Goal: Transaction & Acquisition: Subscribe to service/newsletter

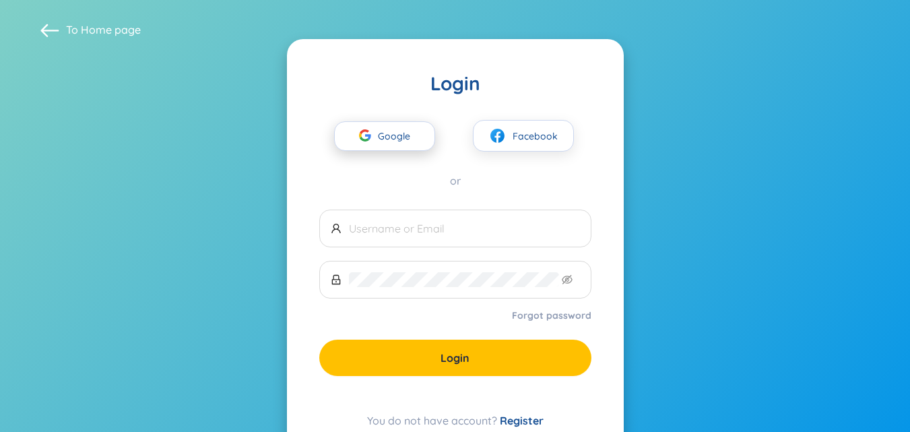
click at [382, 131] on span "Google" at bounding box center [397, 136] width 39 height 28
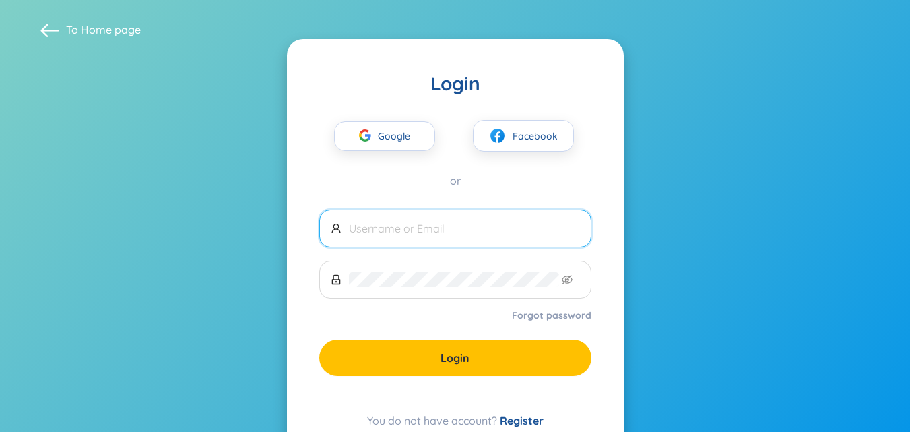
click at [522, 221] on input "text" at bounding box center [464, 228] width 231 height 15
type input "[EMAIL_ADDRESS][DOMAIN_NAME]"
click at [515, 421] on link "Register" at bounding box center [522, 419] width 44 height 13
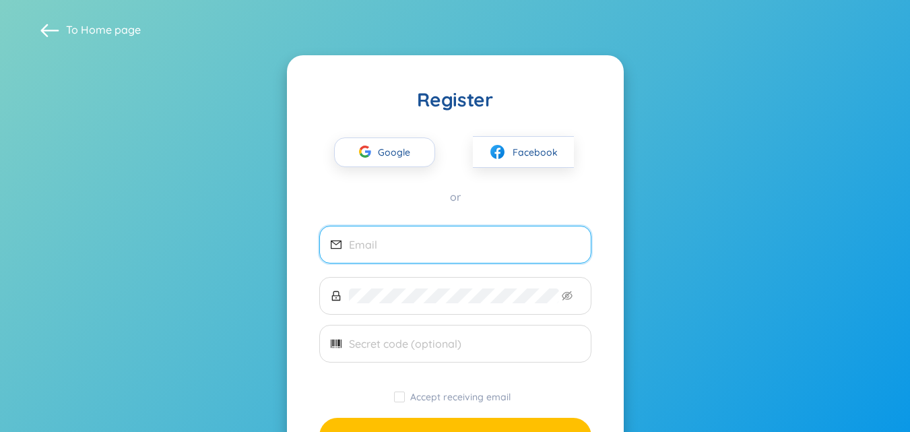
click at [400, 248] on input "email" at bounding box center [464, 244] width 231 height 15
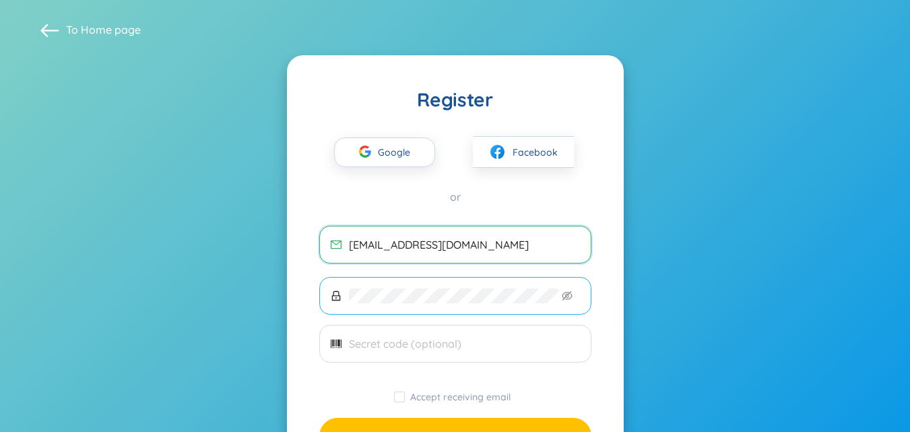
type input "[EMAIL_ADDRESS][DOMAIN_NAME]"
click at [568, 298] on icon "eye-invisible" at bounding box center [567, 295] width 11 height 11
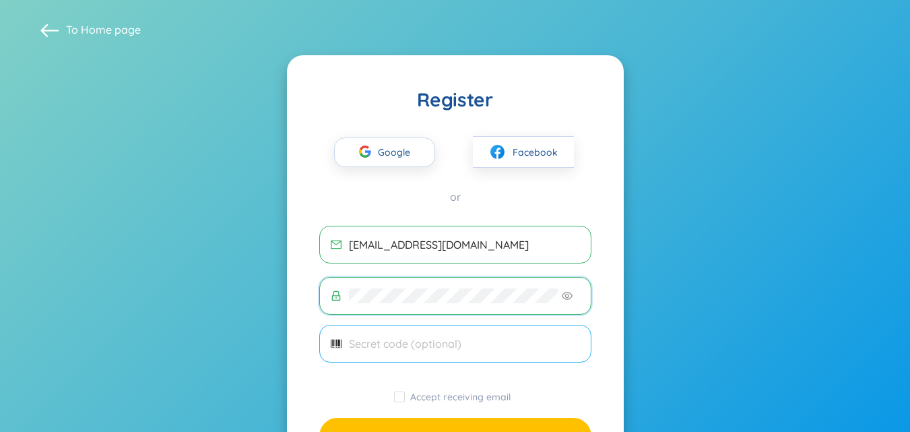
click at [508, 337] on input "text" at bounding box center [464, 343] width 231 height 15
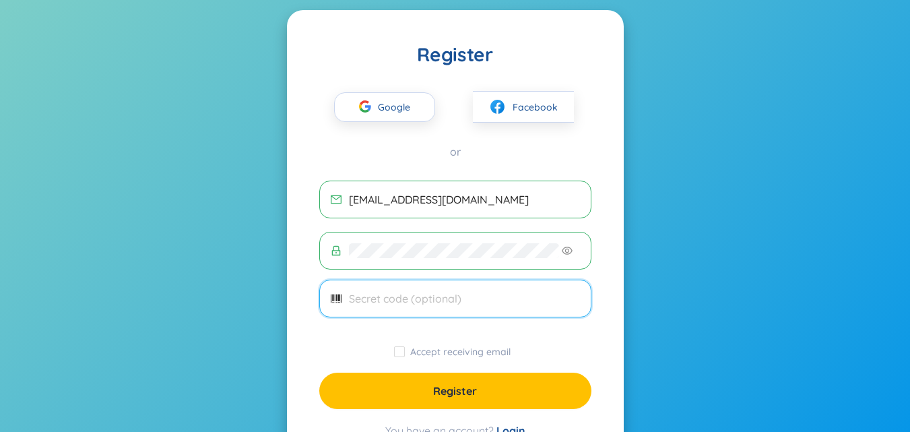
scroll to position [67, 0]
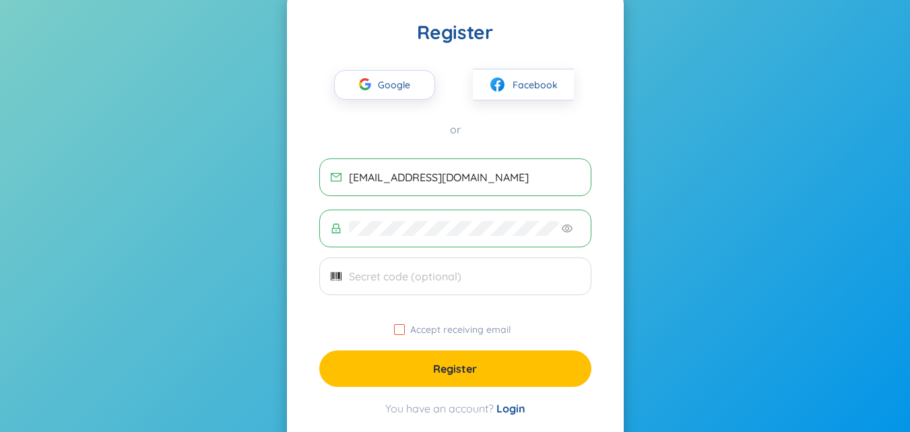
click at [398, 329] on input "Accept receiving email" at bounding box center [399, 329] width 11 height 11
checkbox input "true"
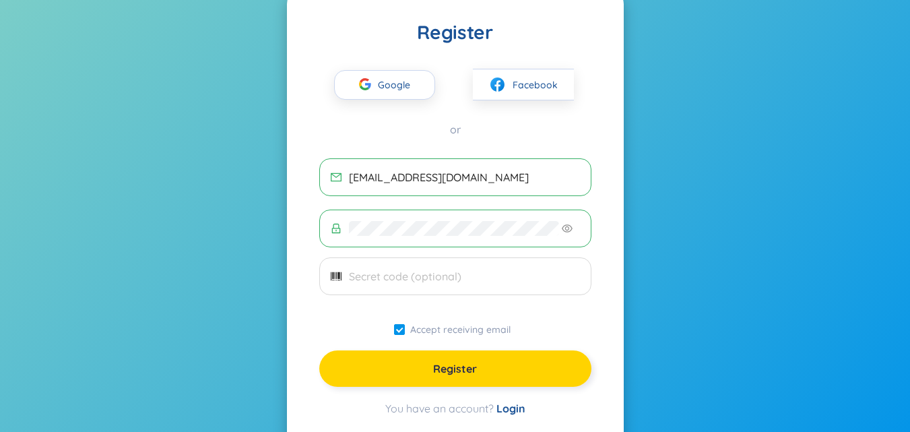
click at [416, 366] on button "Register" at bounding box center [455, 368] width 272 height 36
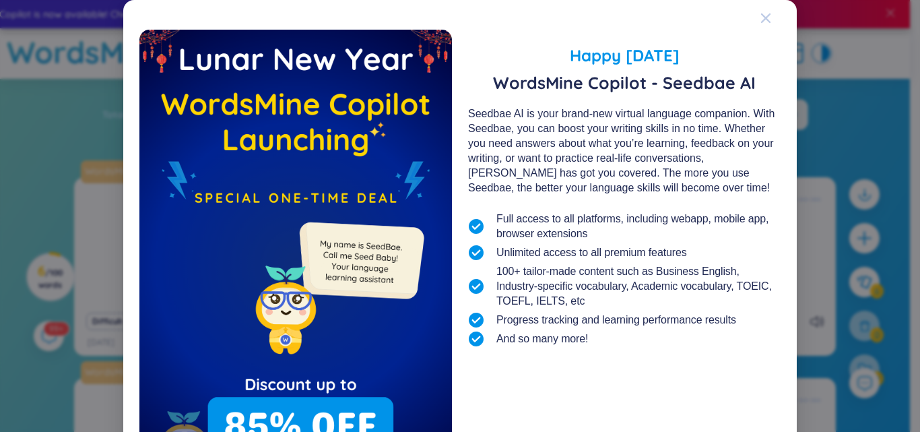
click at [763, 26] on div "Close" at bounding box center [765, 18] width 11 height 36
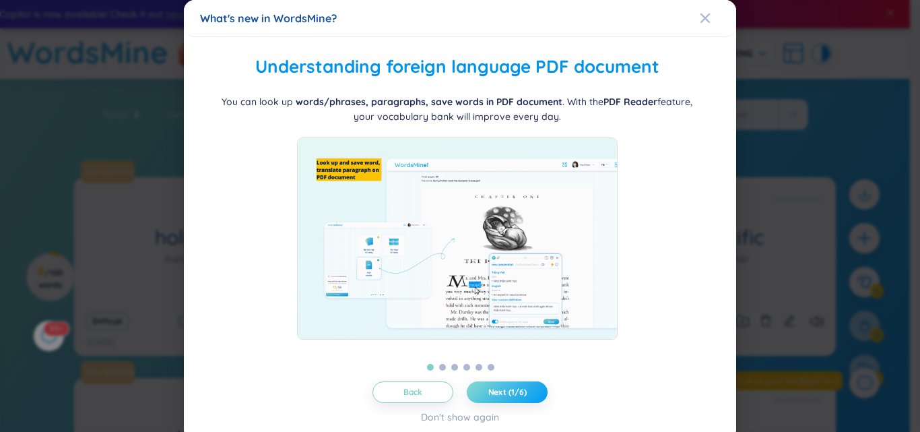
click at [503, 398] on button "Next (1/6)" at bounding box center [507, 392] width 81 height 22
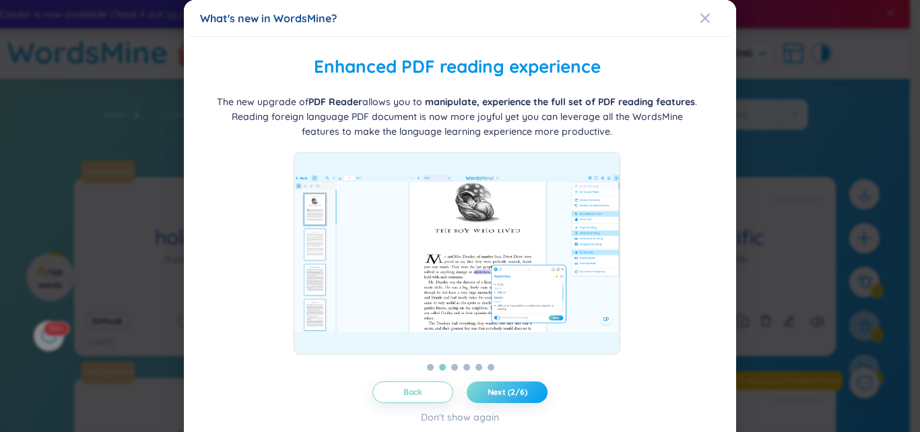
click at [503, 398] on button "Next (2/6)" at bounding box center [507, 392] width 81 height 22
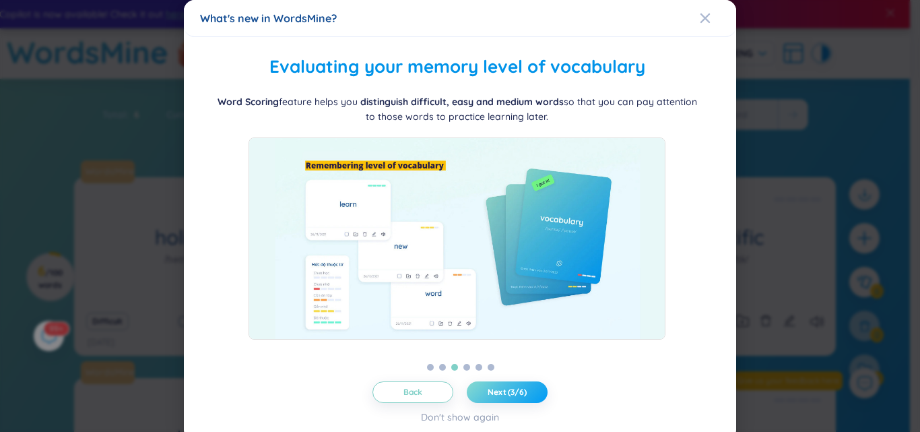
click at [503, 398] on button "Next (3/6)" at bounding box center [507, 392] width 81 height 22
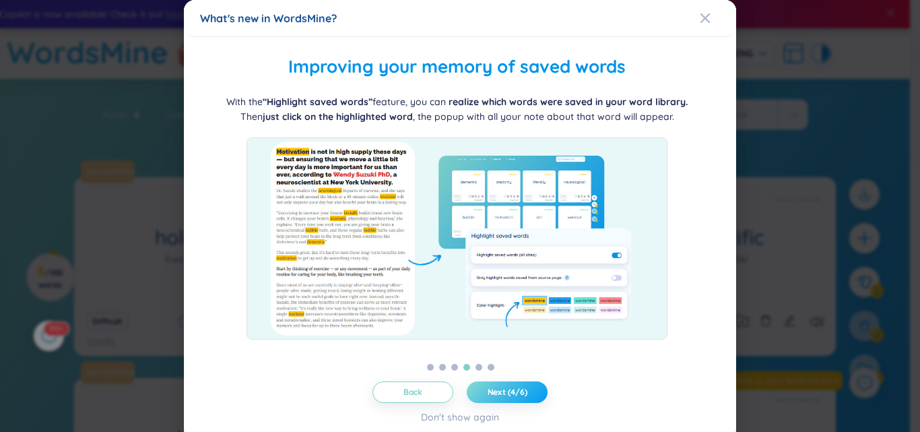
click at [503, 398] on button "Next (4/6)" at bounding box center [507, 392] width 81 height 22
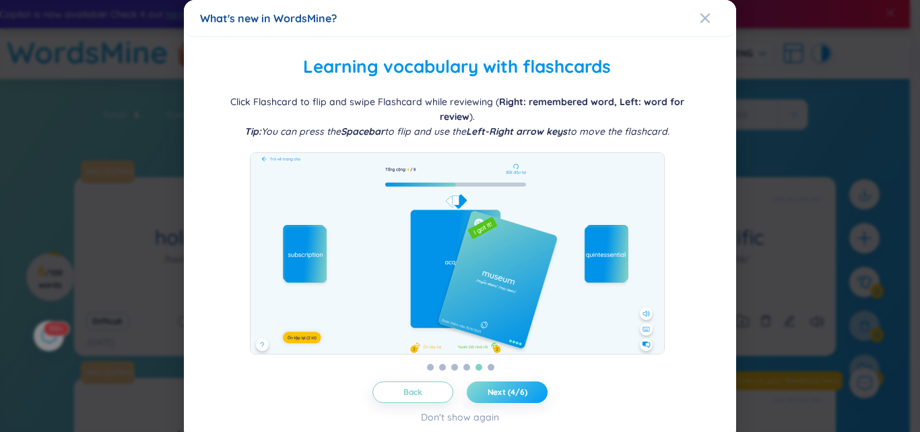
click at [503, 398] on button "Next (4/6)" at bounding box center [507, 392] width 81 height 22
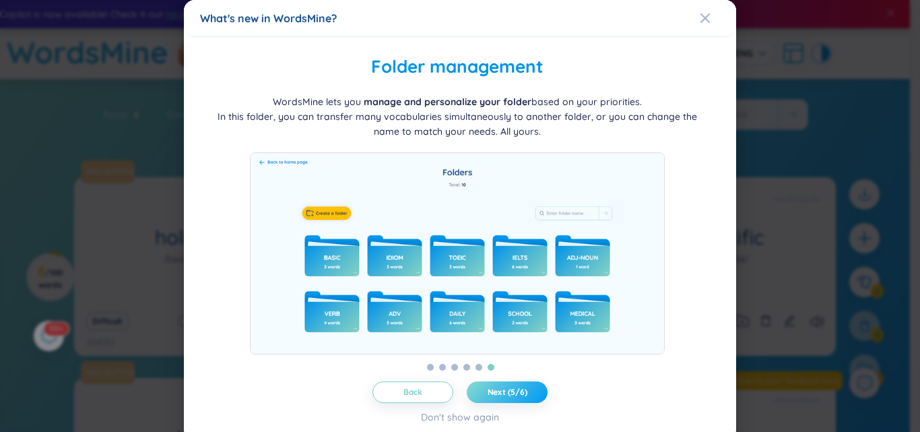
click at [503, 398] on button "Next (5/6)" at bounding box center [507, 392] width 81 height 22
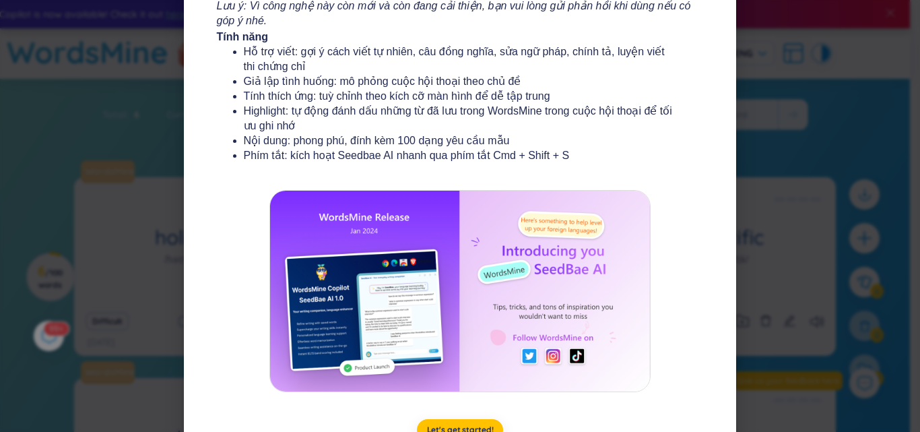
scroll to position [248, 0]
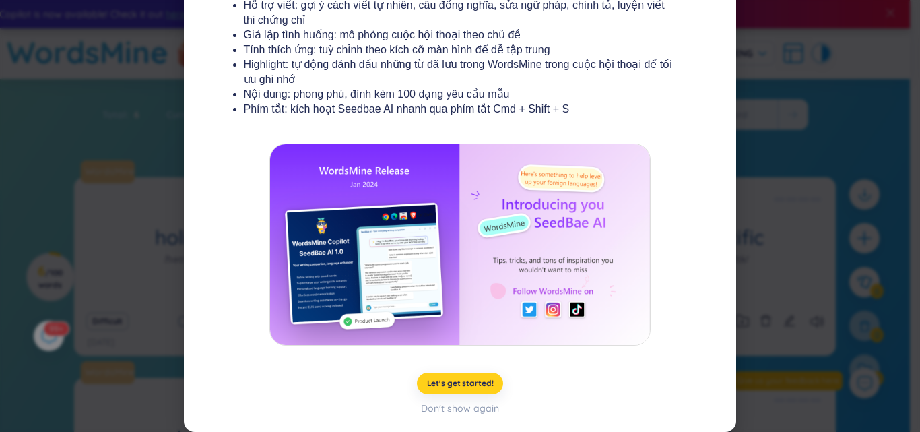
click at [447, 378] on span "Let's get started!" at bounding box center [460, 383] width 67 height 11
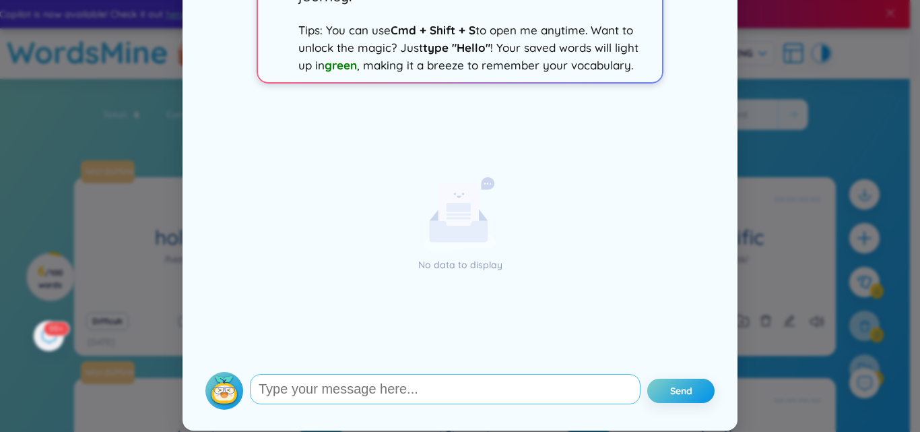
scroll to position [125, 0]
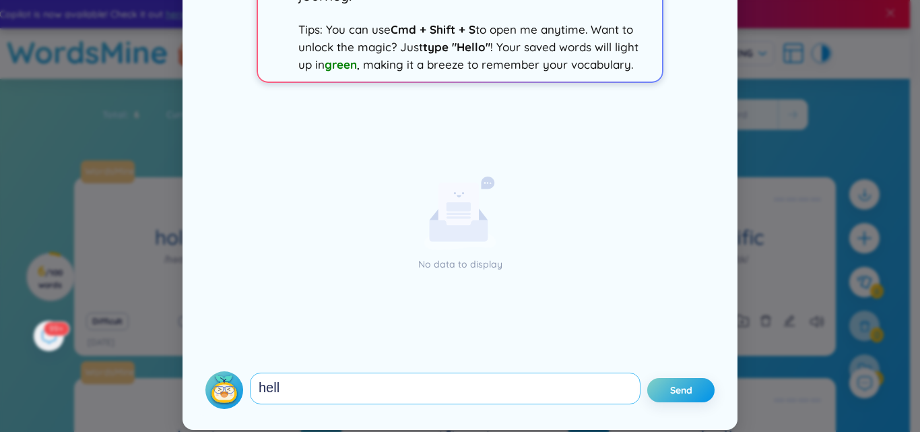
type textarea "hello"
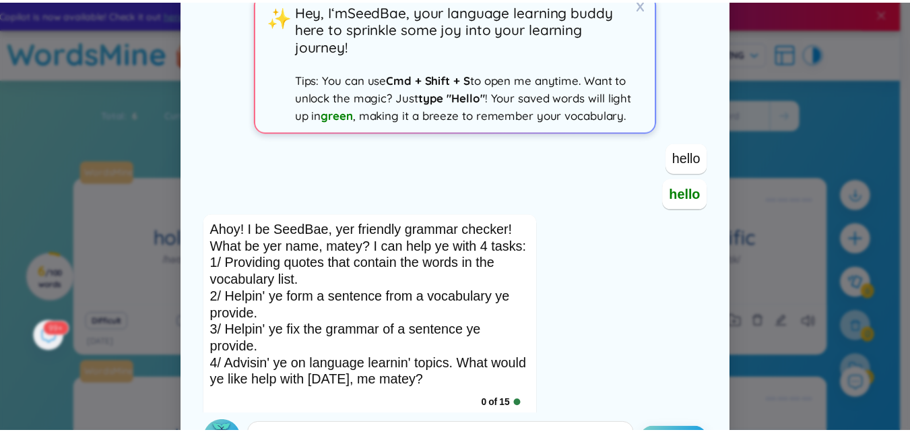
scroll to position [0, 0]
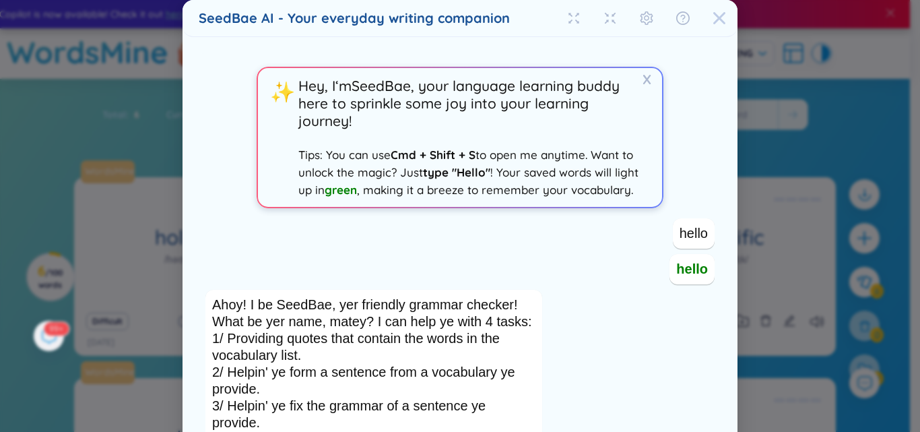
click at [720, 21] on icon "Close" at bounding box center [718, 17] width 13 height 13
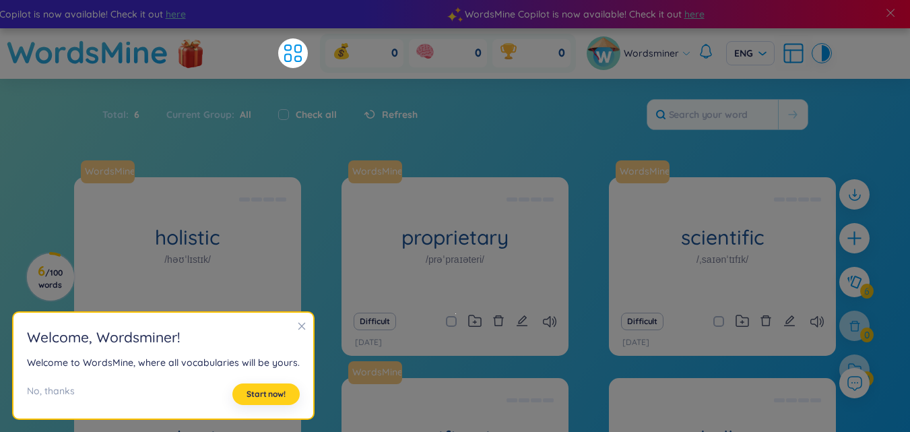
click at [262, 397] on span "Start now!" at bounding box center [265, 393] width 39 height 11
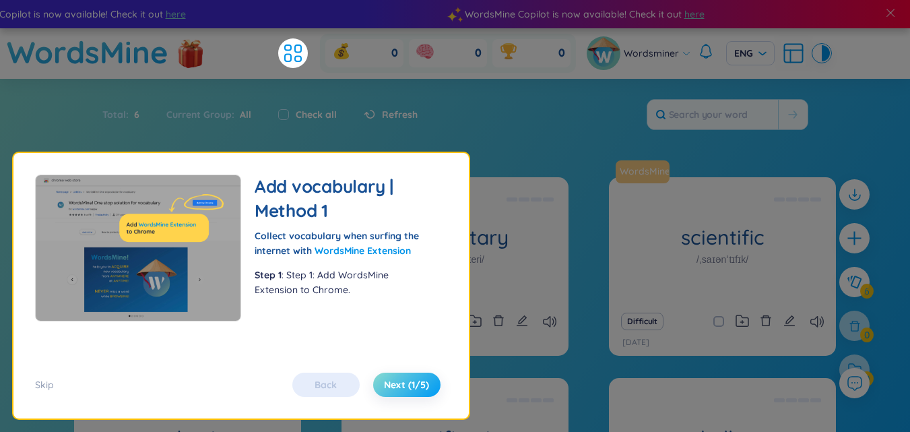
click at [395, 386] on span "Next (1/5)" at bounding box center [406, 384] width 45 height 13
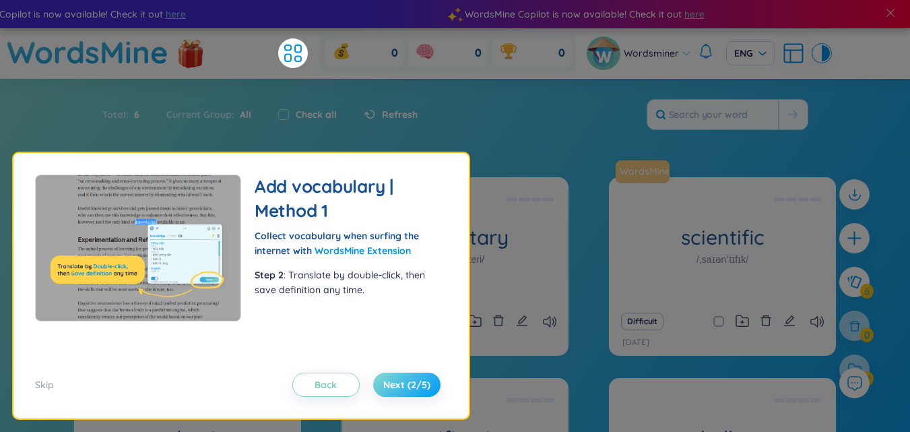
click at [395, 386] on span "Next (2/5)" at bounding box center [406, 384] width 47 height 13
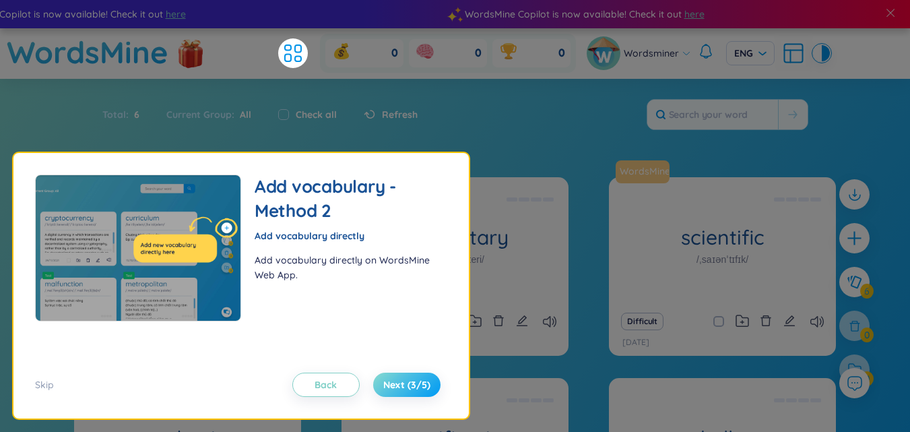
click at [395, 386] on span "Next (3/5)" at bounding box center [406, 384] width 47 height 13
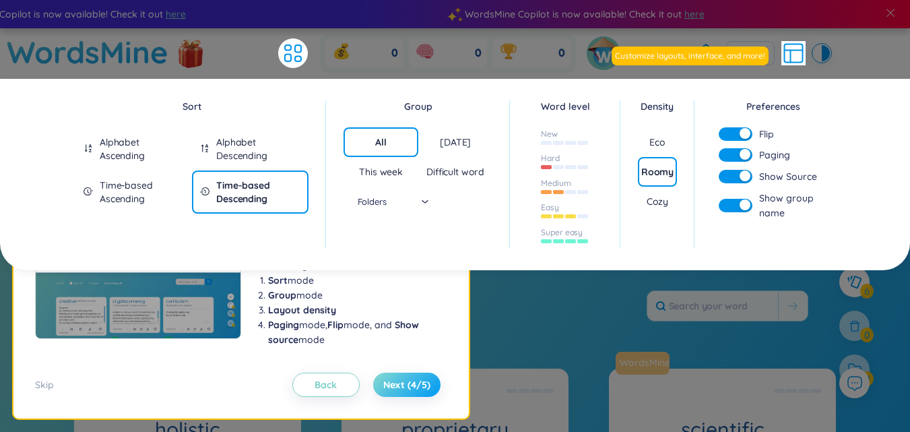
click at [395, 386] on span "Next (4/5)" at bounding box center [406, 384] width 47 height 13
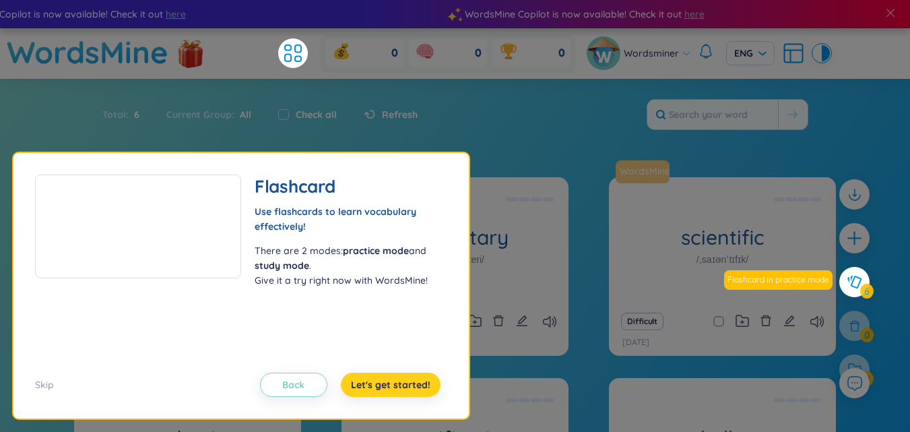
click at [395, 386] on span "Let's get started!" at bounding box center [390, 384] width 79 height 13
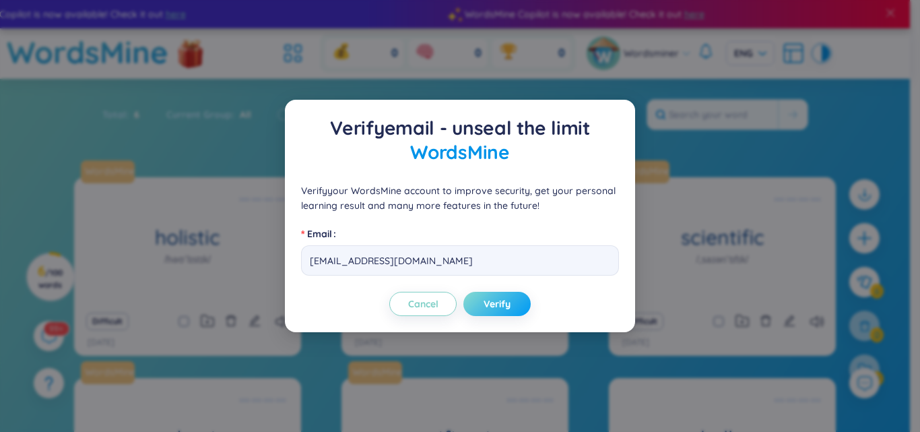
click at [487, 305] on span "Verify" at bounding box center [496, 303] width 27 height 13
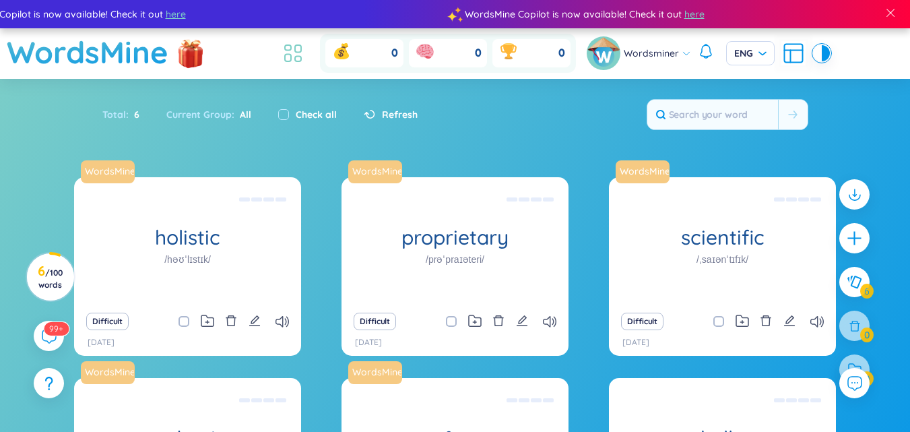
click at [296, 55] on icon at bounding box center [293, 53] width 24 height 24
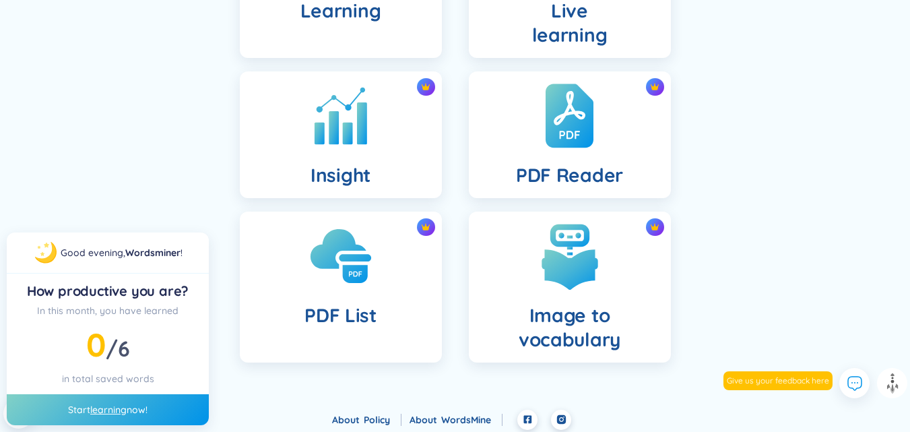
scroll to position [548, 0]
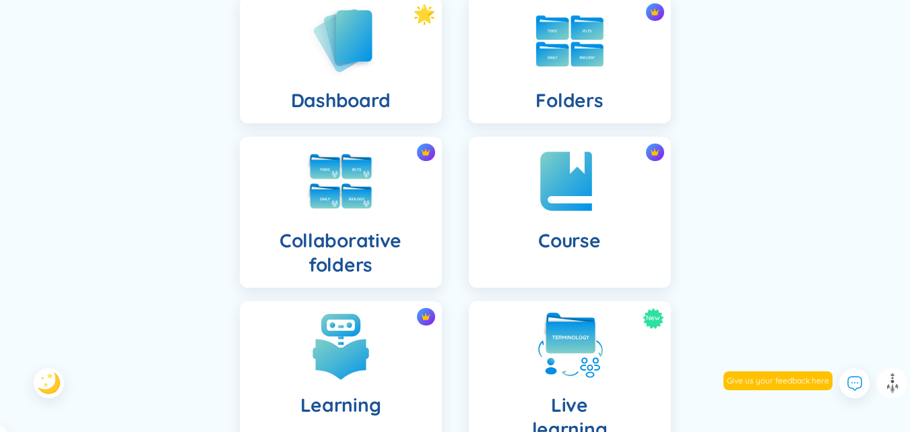
scroll to position [0, 0]
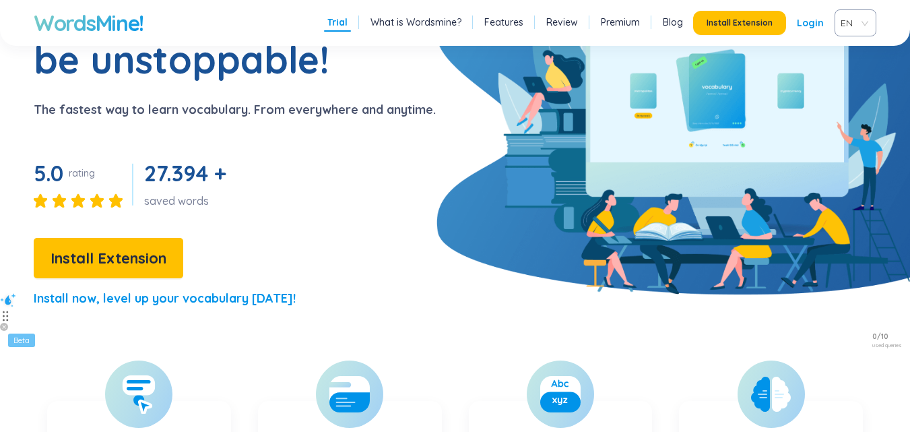
scroll to position [135, 0]
